Goal: Information Seeking & Learning: Find specific fact

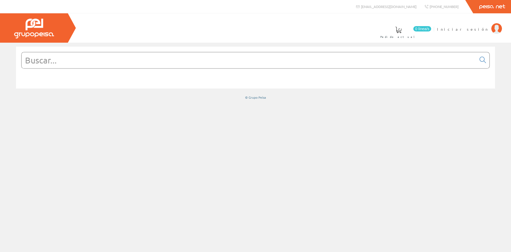
click at [257, 58] on input "text" at bounding box center [249, 60] width 455 height 16
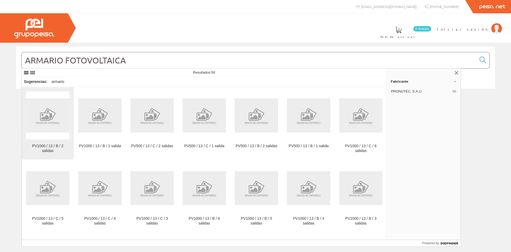
scroll to position [27, 0]
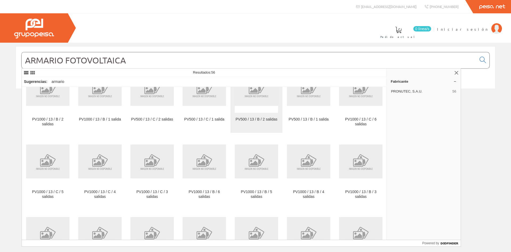
type input "ARMARIO FOTOVOLTAICA"
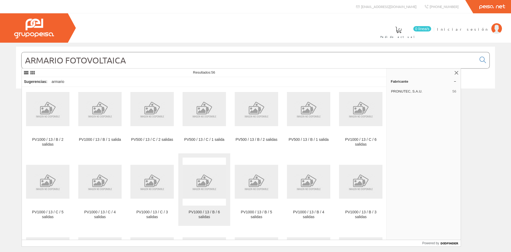
scroll to position [0, 0]
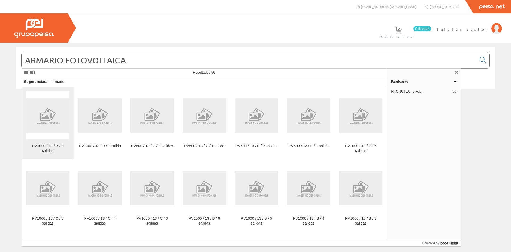
click at [46, 122] on img at bounding box center [47, 115] width 43 height 34
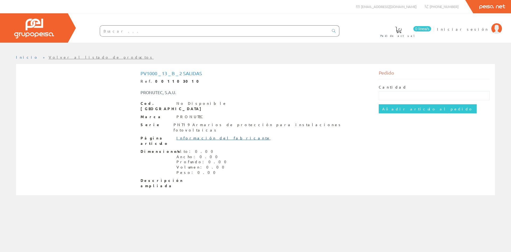
click at [209, 135] on link "Información del fabricante" at bounding box center [224, 137] width 94 height 5
